Goal: Information Seeking & Learning: Learn about a topic

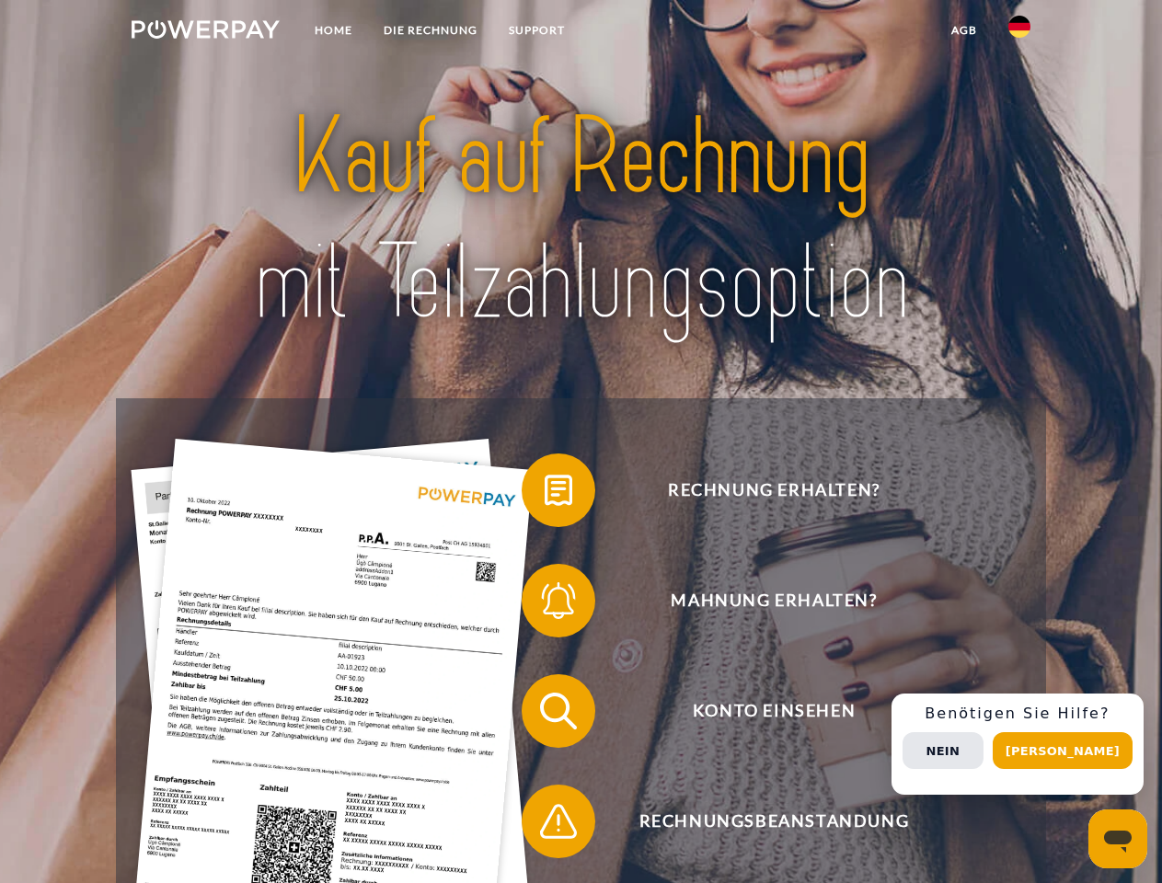
click at [205, 32] on img at bounding box center [206, 29] width 148 height 18
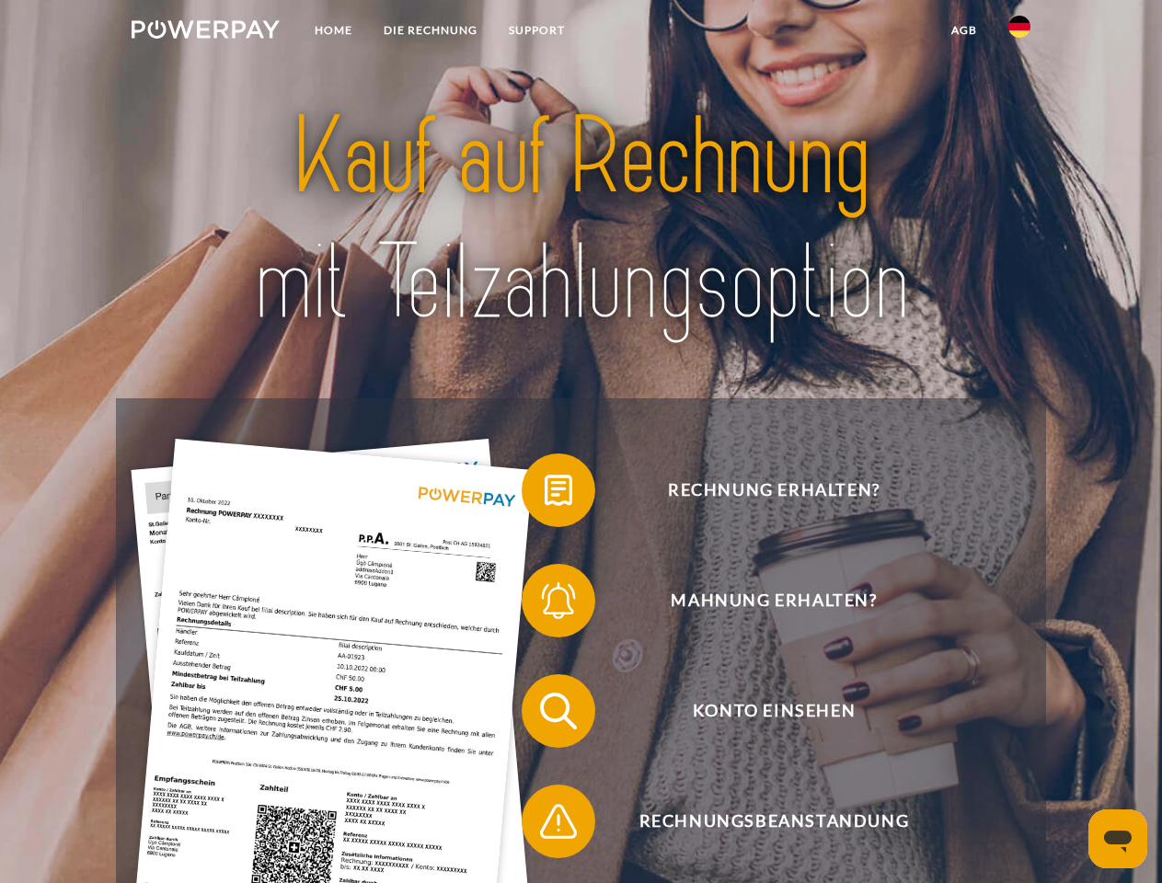
click at [1019, 32] on img at bounding box center [1019, 27] width 22 height 22
click at [963, 30] on link "agb" at bounding box center [964, 30] width 57 height 33
click at [545, 494] on span at bounding box center [531, 490] width 92 height 92
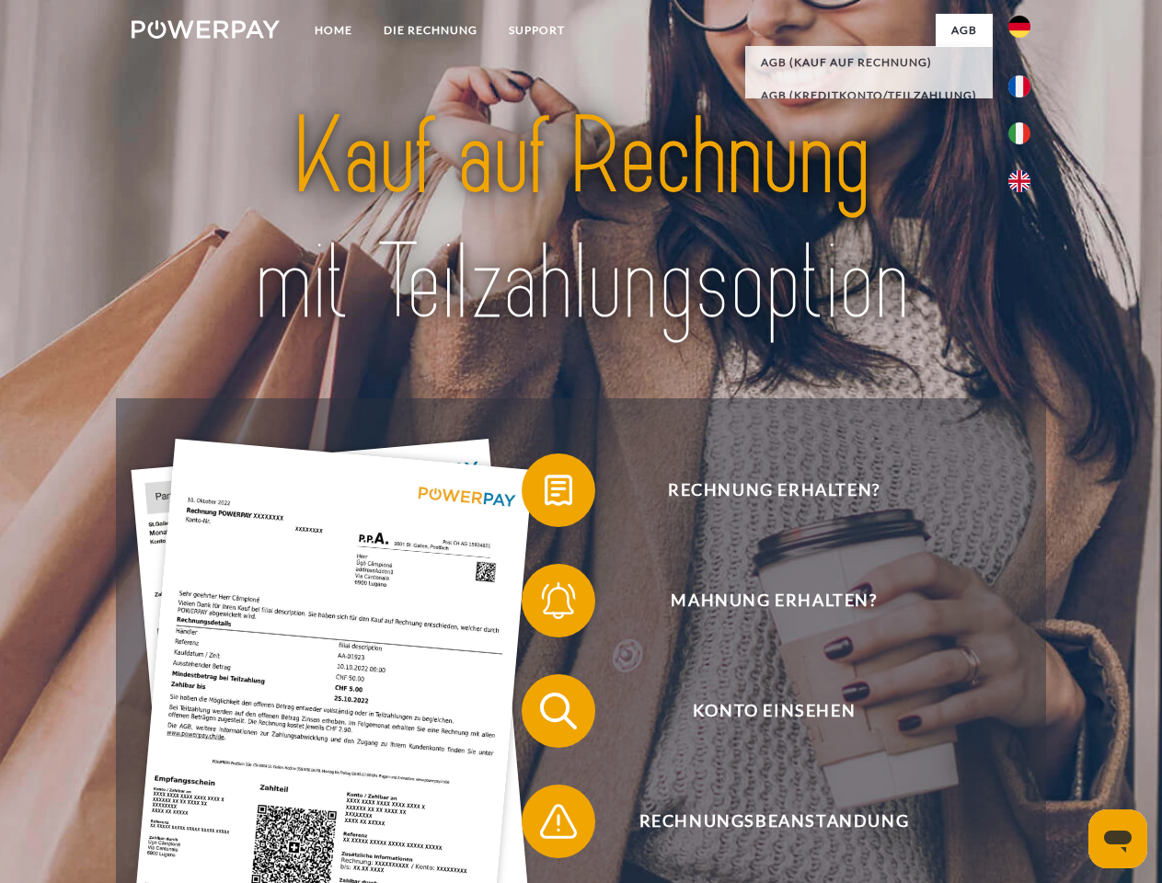
click at [545, 604] on span at bounding box center [531, 601] width 92 height 92
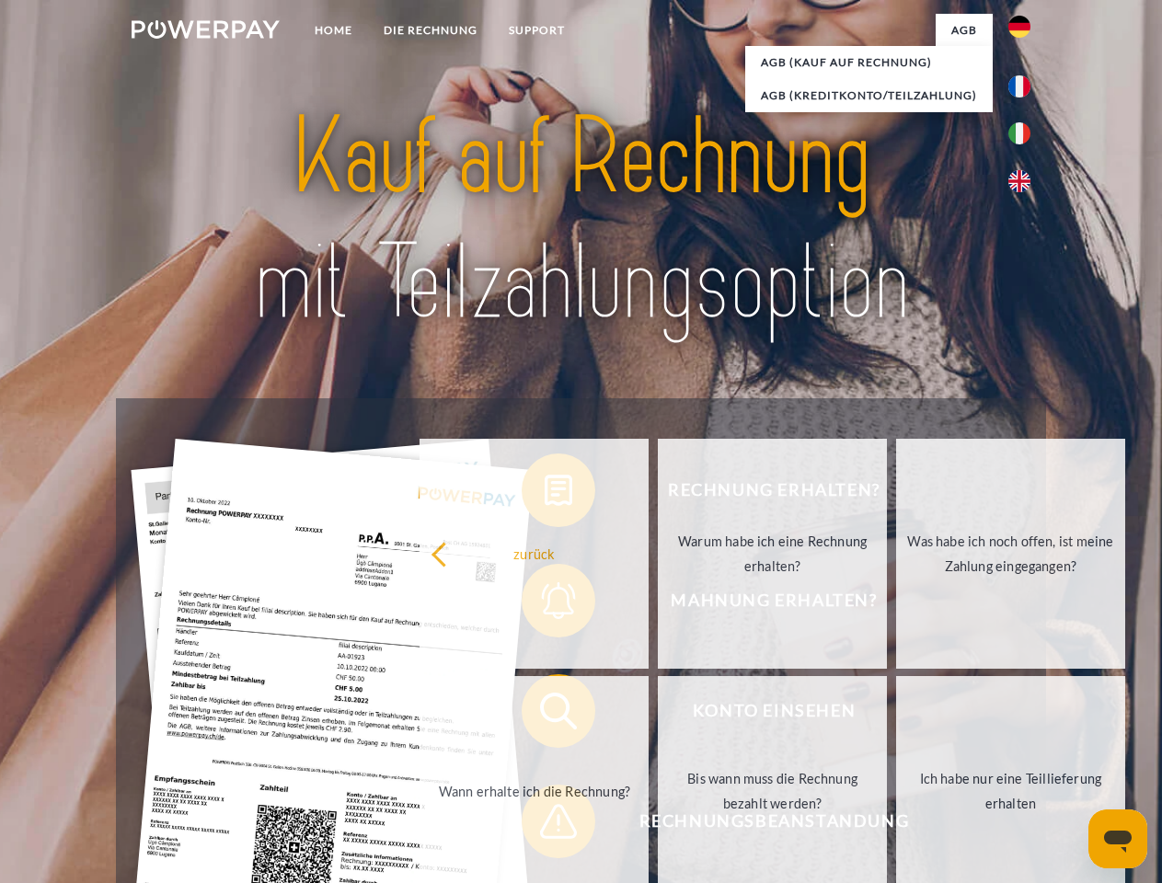
click at [658, 715] on link "Bis wann muss die Rechnung bezahlt werden?" at bounding box center [772, 791] width 229 height 230
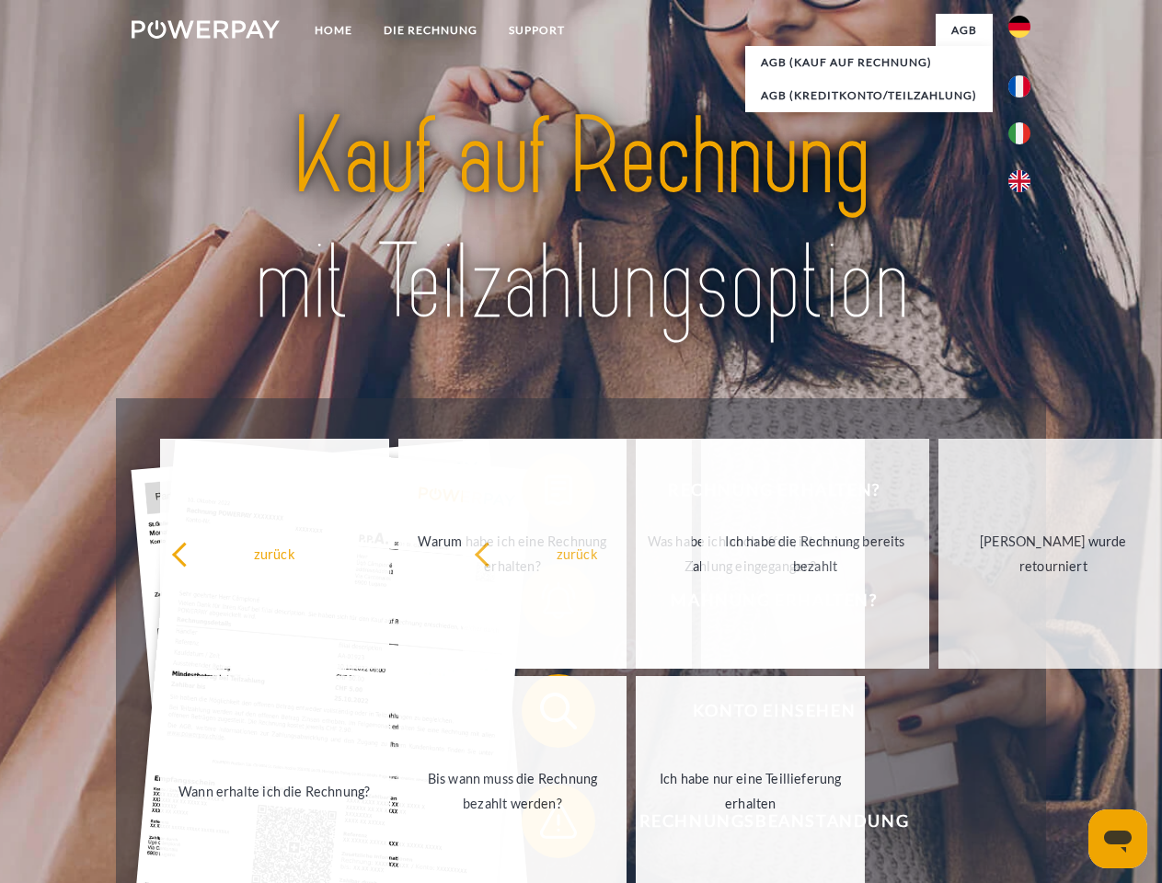
click at [545, 825] on span at bounding box center [531, 822] width 92 height 92
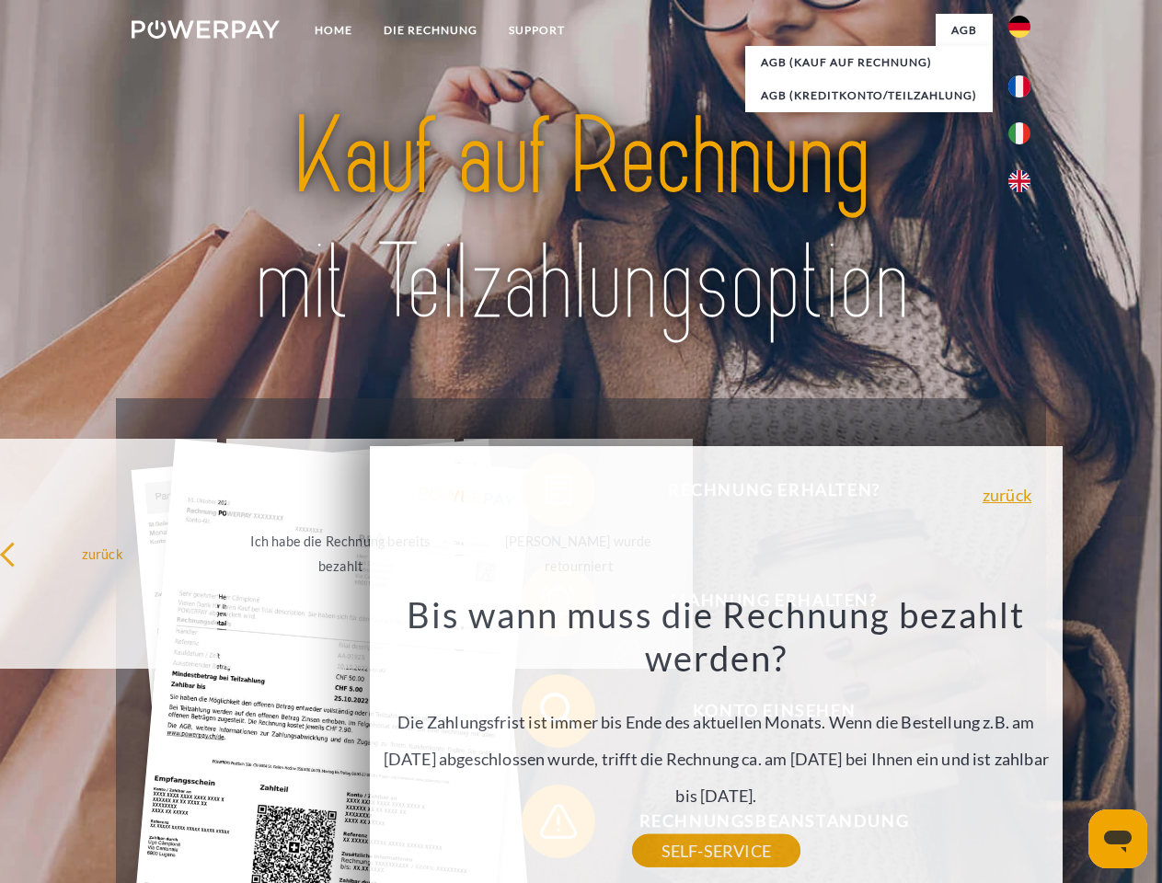
click at [1024, 744] on div "Rechnung erhalten? Mahnung erhalten? Konto einsehen" at bounding box center [580, 766] width 929 height 736
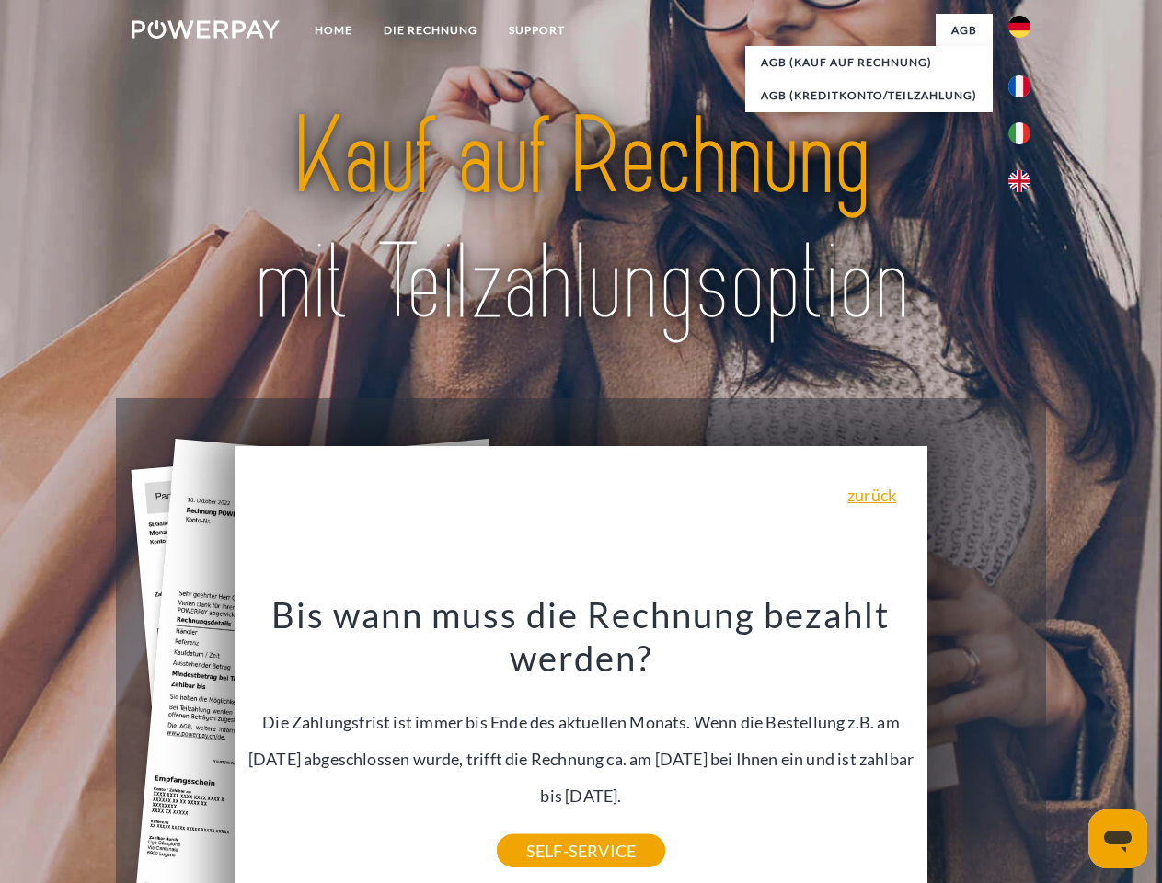
click at [979, 748] on span "Konto einsehen" at bounding box center [773, 711] width 451 height 74
click at [1069, 751] on header "Home DIE RECHNUNG SUPPORT" at bounding box center [581, 635] width 1162 height 1271
